Goal: Check status: Check status

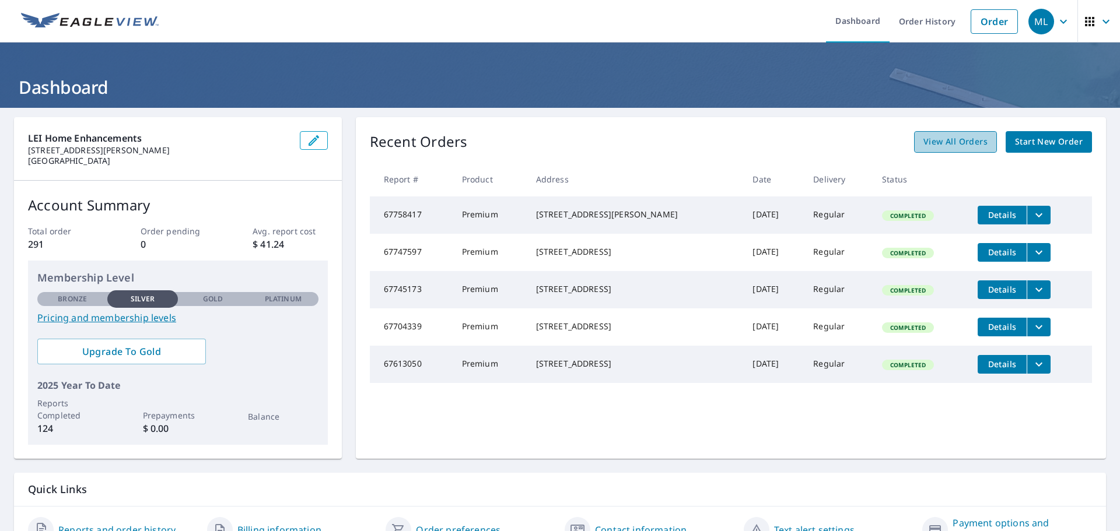
click at [964, 138] on span "View All Orders" at bounding box center [955, 142] width 64 height 15
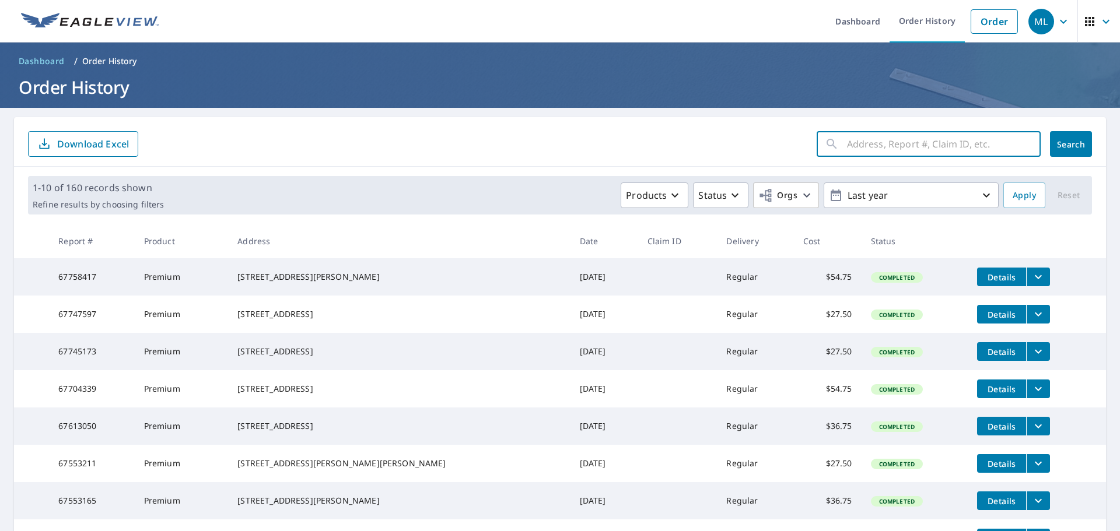
click at [855, 146] on input "text" at bounding box center [944, 144] width 194 height 33
type input "696 OH-350"
click button "Search" at bounding box center [1071, 144] width 42 height 26
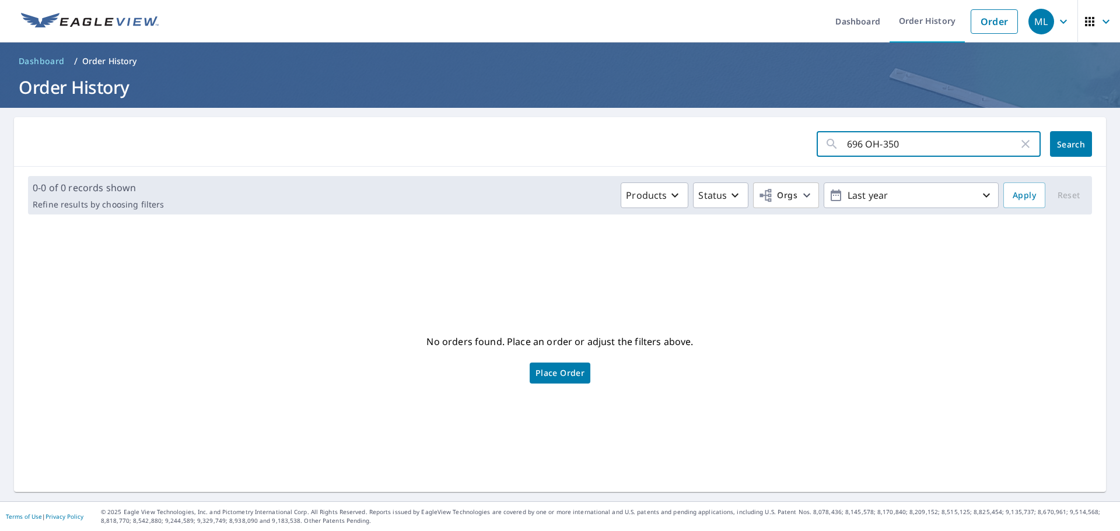
click at [919, 141] on input "696 OH-350" at bounding box center [932, 144] width 171 height 33
type input "696 OH-350 [GEOGRAPHIC_DATA]"
